Goal: Transaction & Acquisition: Subscribe to service/newsletter

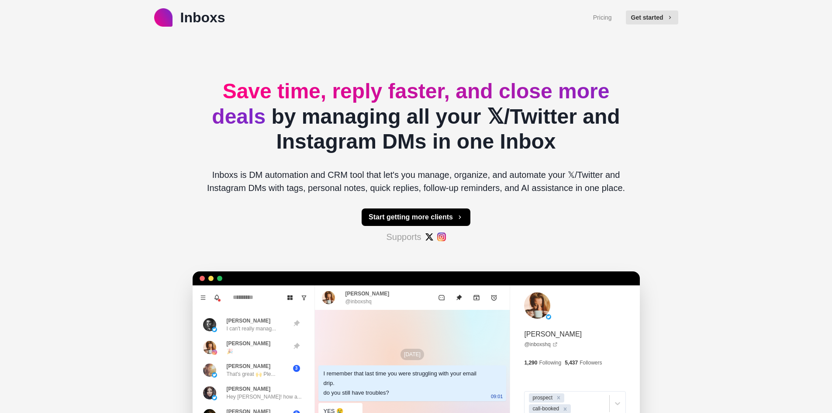
drag, startPoint x: 0, startPoint y: 0, endPoint x: 617, endPoint y: 85, distance: 622.8
click at [655, 18] on button "Get started" at bounding box center [652, 17] width 52 height 14
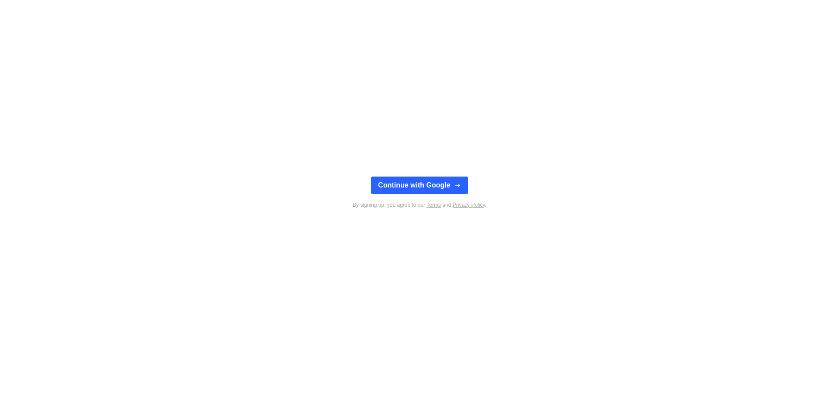
click at [501, 167] on div "Continue with Google By signing up, you agree to our Terms and Privacy Policy ." at bounding box center [419, 206] width 839 height 413
click at [447, 187] on button "Continue with Google" at bounding box center [419, 185] width 97 height 17
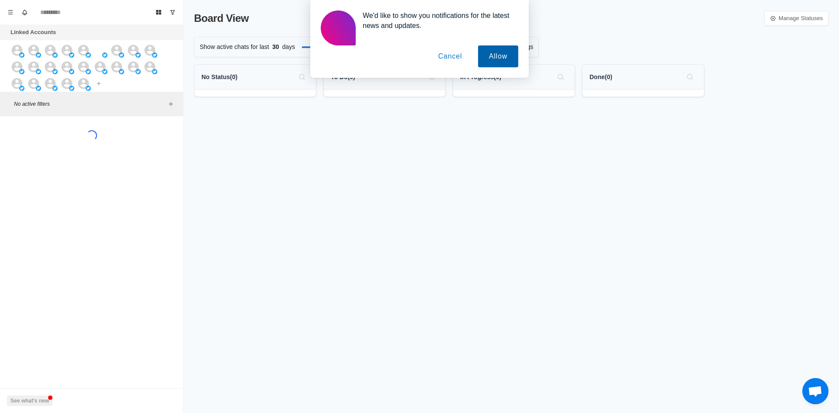
click at [516, 58] on button "Allow" at bounding box center [498, 56] width 40 height 22
